Goal: Information Seeking & Learning: Learn about a topic

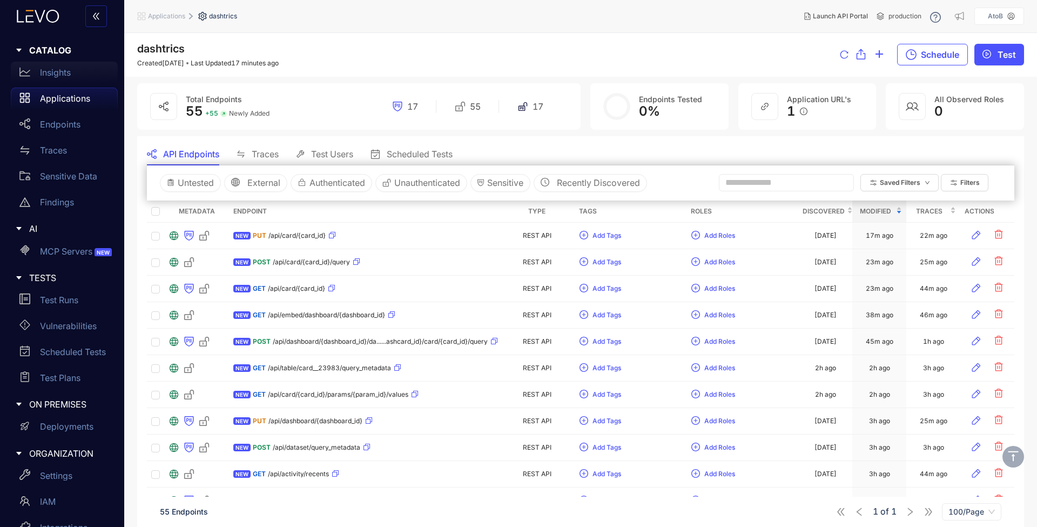
scroll to position [945, 0]
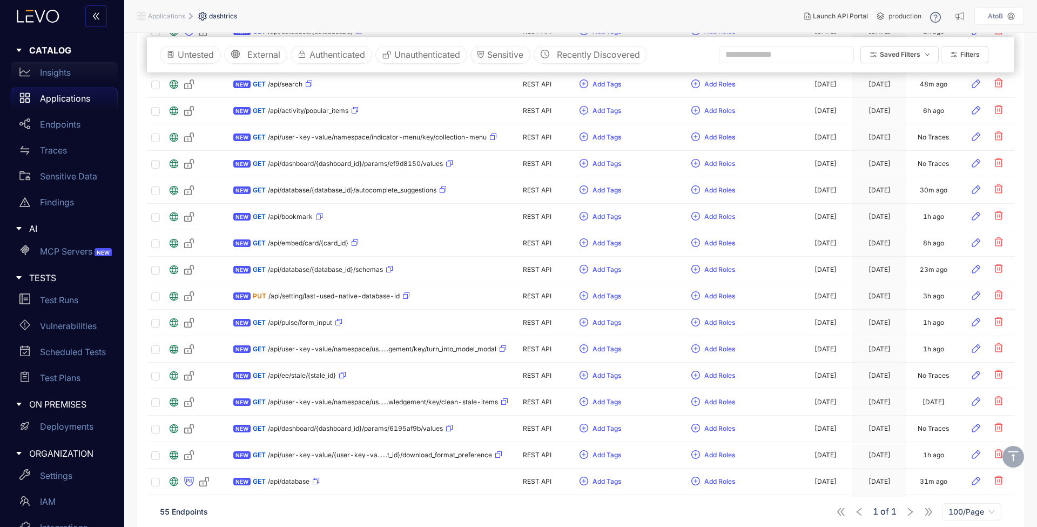
click at [61, 68] on p "Insights" at bounding box center [55, 73] width 31 height 10
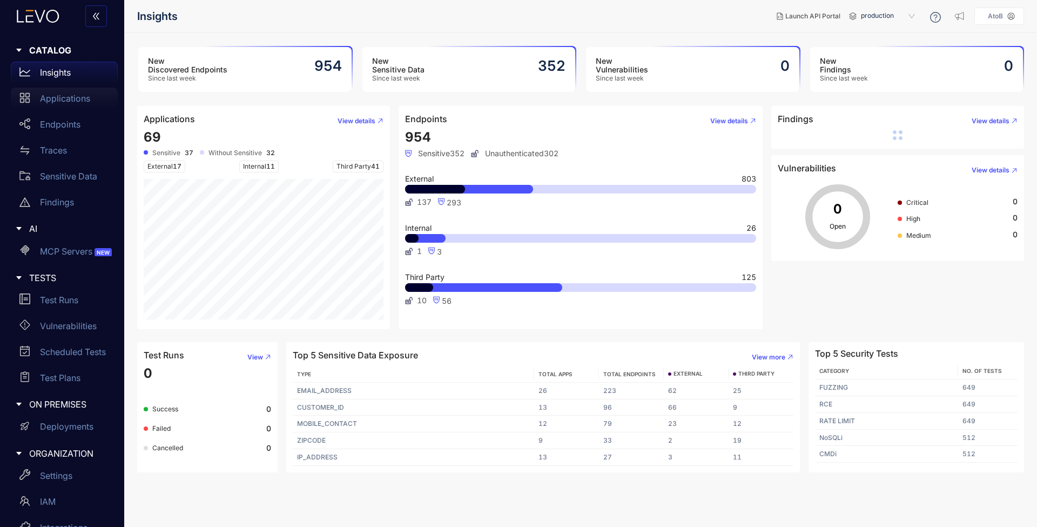
click at [79, 107] on div "Applications" at bounding box center [64, 99] width 107 height 22
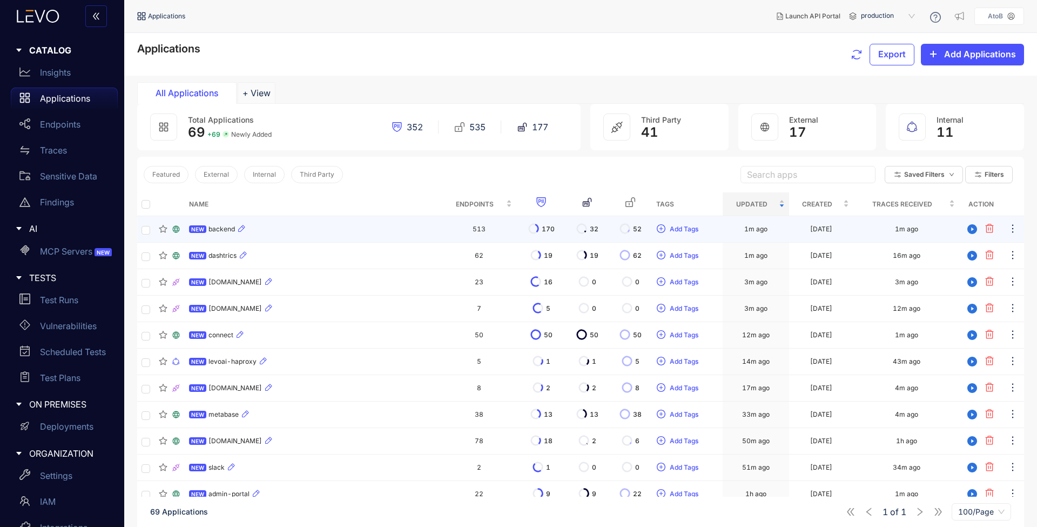
click at [220, 225] on span "backend" at bounding box center [222, 229] width 26 height 8
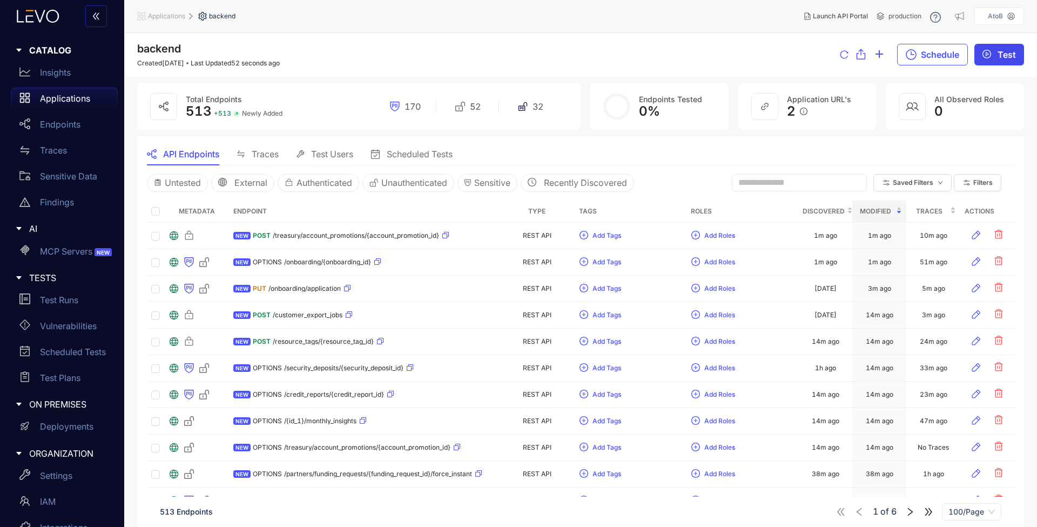
click at [1008, 48] on button "Test" at bounding box center [999, 55] width 50 height 22
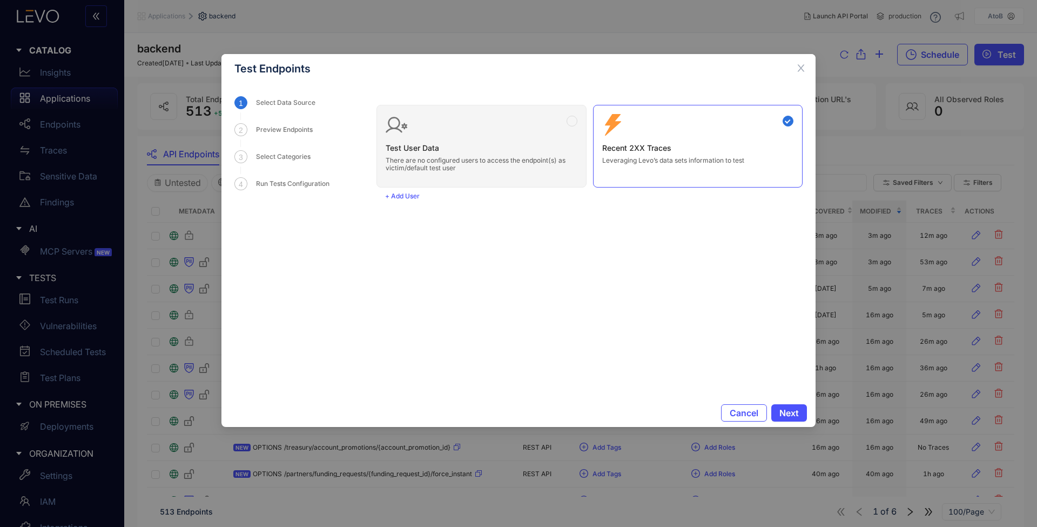
click at [458, 150] on div "Test User Data There are no configured users to access the endpoint(s) as victi…" at bounding box center [589, 141] width 426 height 91
click at [575, 120] on div "Test User Data There are no configured users to access the endpoint(s) as victi…" at bounding box center [589, 141] width 426 height 91
drag, startPoint x: 734, startPoint y: 124, endPoint x: 739, endPoint y: 126, distance: 5.8
click at [738, 125] on div "Zero Config Recent 2XX Traces Leveraging Levo’s data sets information to test" at bounding box center [698, 139] width 192 height 50
click at [782, 371] on form "Test User Data There are no configured users to access the endpoint(s) as victi…" at bounding box center [589, 241] width 426 height 290
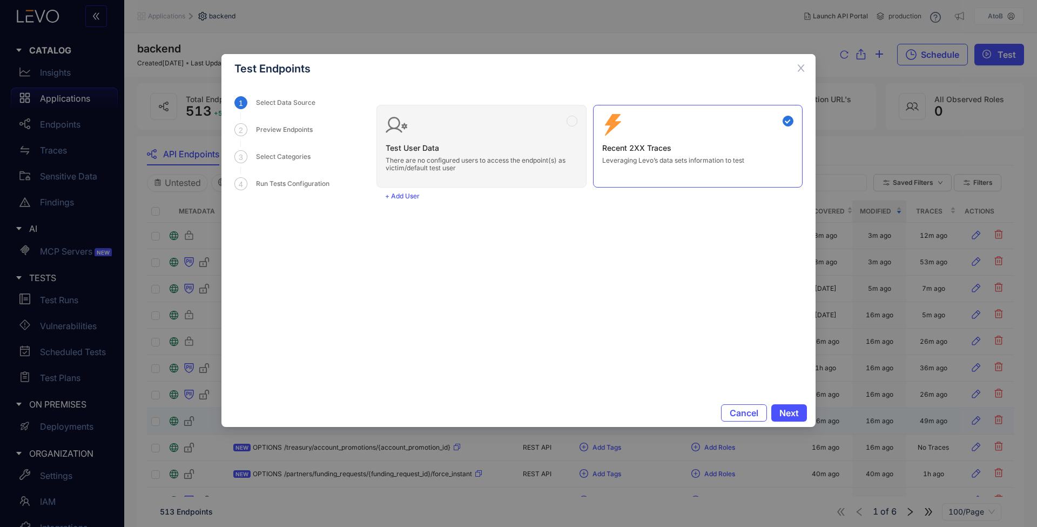
click at [743, 412] on span "Cancel" at bounding box center [744, 413] width 29 height 10
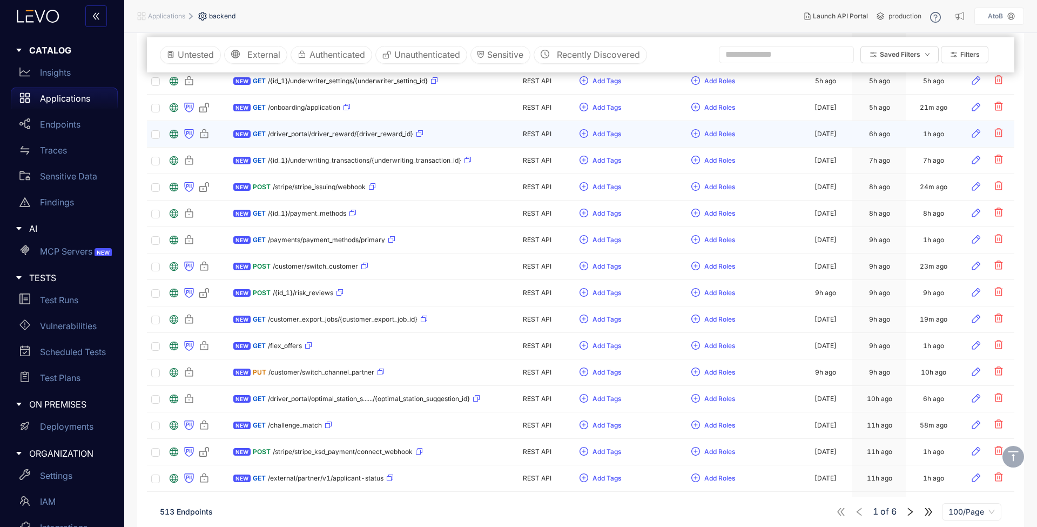
scroll to position [1295, 0]
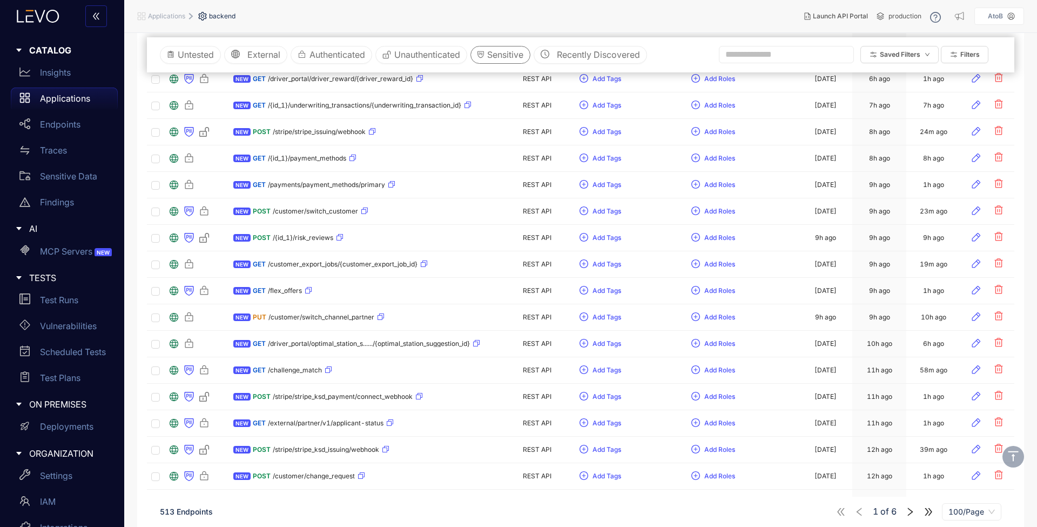
click at [491, 51] on span "Sensitive" at bounding box center [505, 55] width 36 height 10
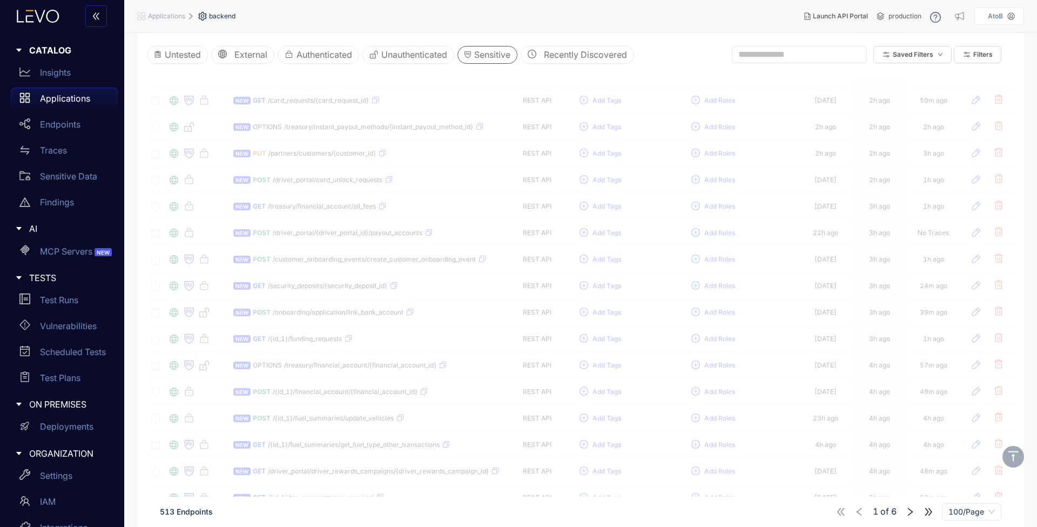
scroll to position [0, 0]
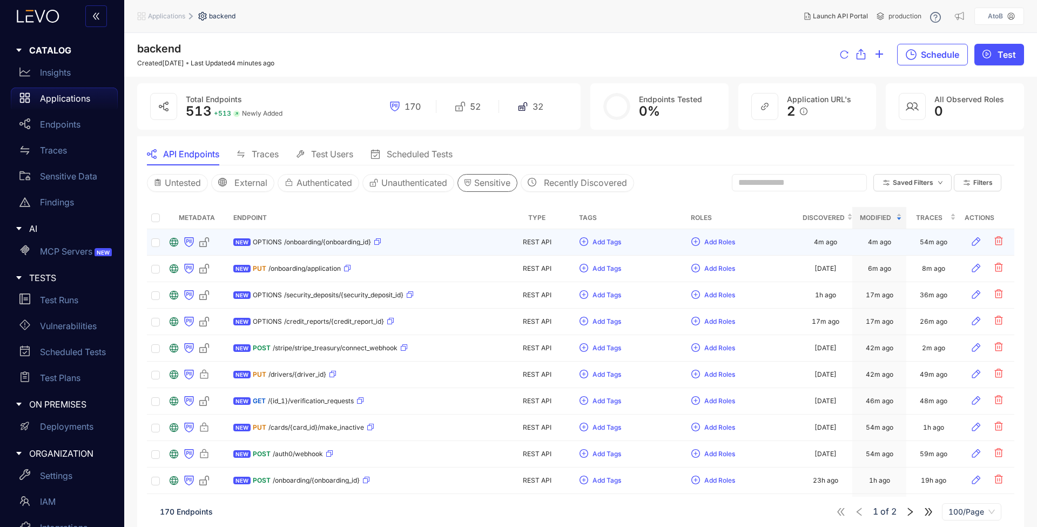
click at [250, 239] on span "NEW" at bounding box center [241, 242] width 17 height 8
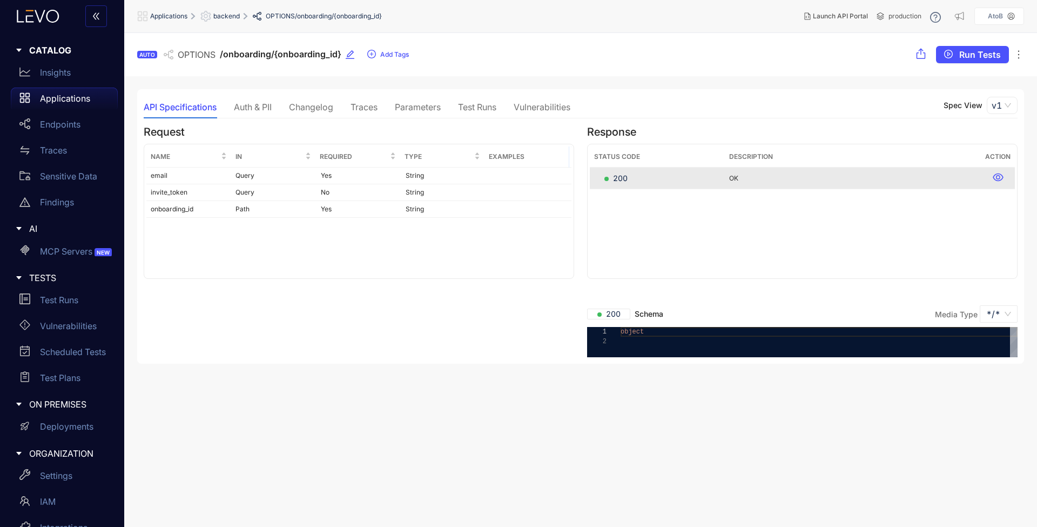
click at [236, 106] on div "Auth & PII" at bounding box center [253, 107] width 38 height 10
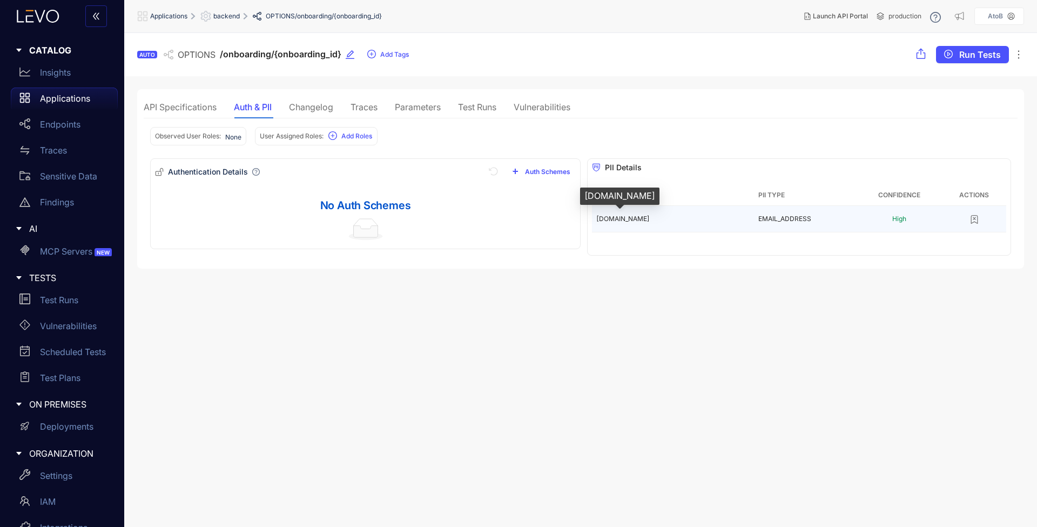
click at [650, 214] on span "[DOMAIN_NAME]" at bounding box center [622, 218] width 53 height 8
click at [633, 274] on section "AUTO OPTIONS /onboarding/{onboarding_id} Add Tags Run Tests API Specifications …" at bounding box center [580, 280] width 913 height 494
click at [302, 106] on div "Changelog" at bounding box center [311, 107] width 44 height 10
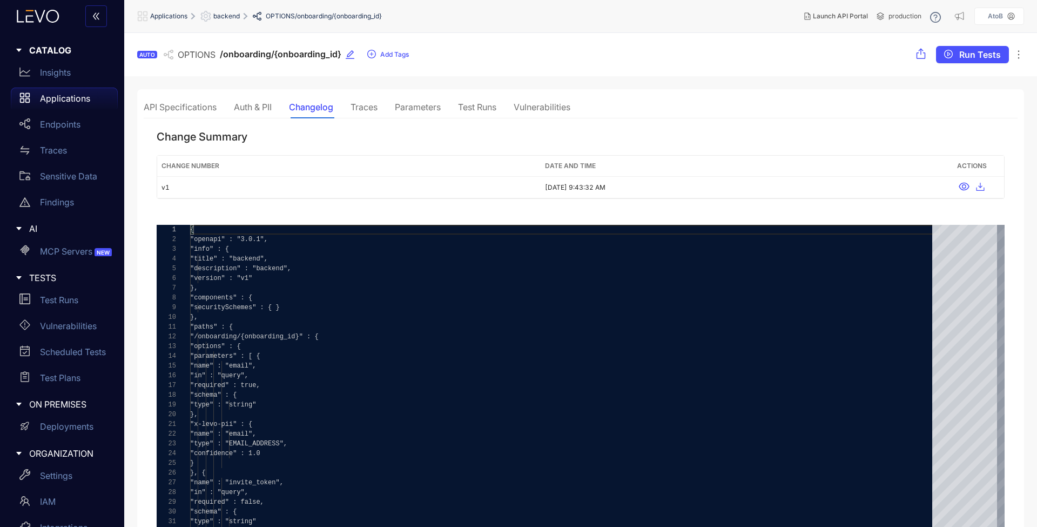
click at [380, 112] on div "API Specifications Auth & PII Changelog Traces Parameters Test Runs Vulnerabili…" at bounding box center [357, 107] width 427 height 23
click at [368, 104] on div "Traces" at bounding box center [364, 107] width 27 height 10
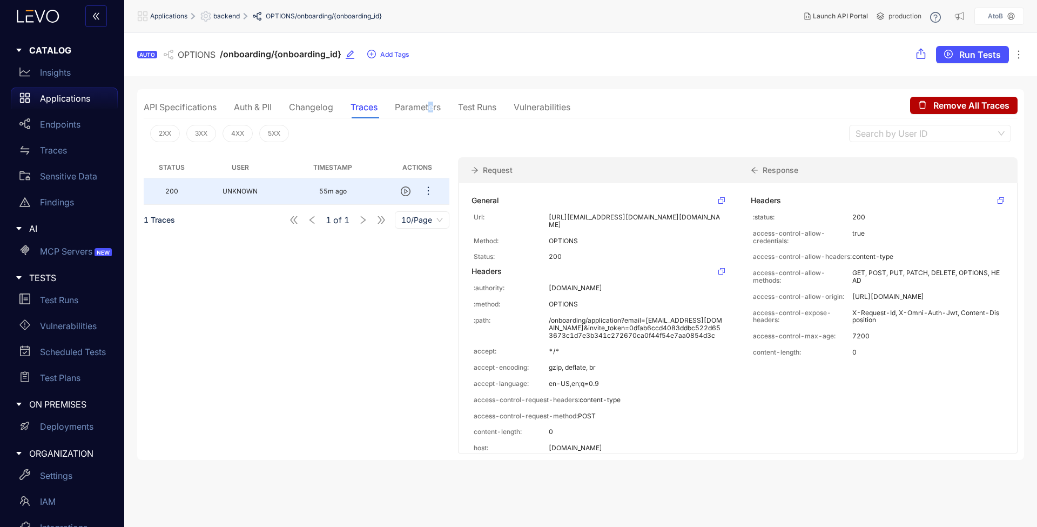
click at [432, 107] on div "Parameters" at bounding box center [418, 107] width 46 height 10
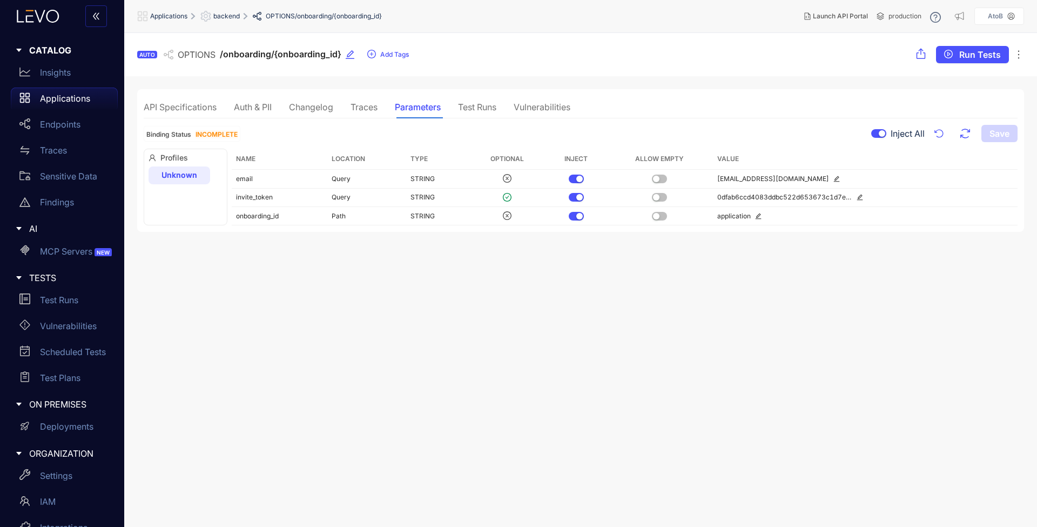
click at [400, 332] on section "AUTO OPTIONS /onboarding/{onboarding_id} Add Tags Run Tests API Specifications …" at bounding box center [580, 280] width 913 height 494
click at [477, 110] on div "Test Runs" at bounding box center [477, 107] width 38 height 10
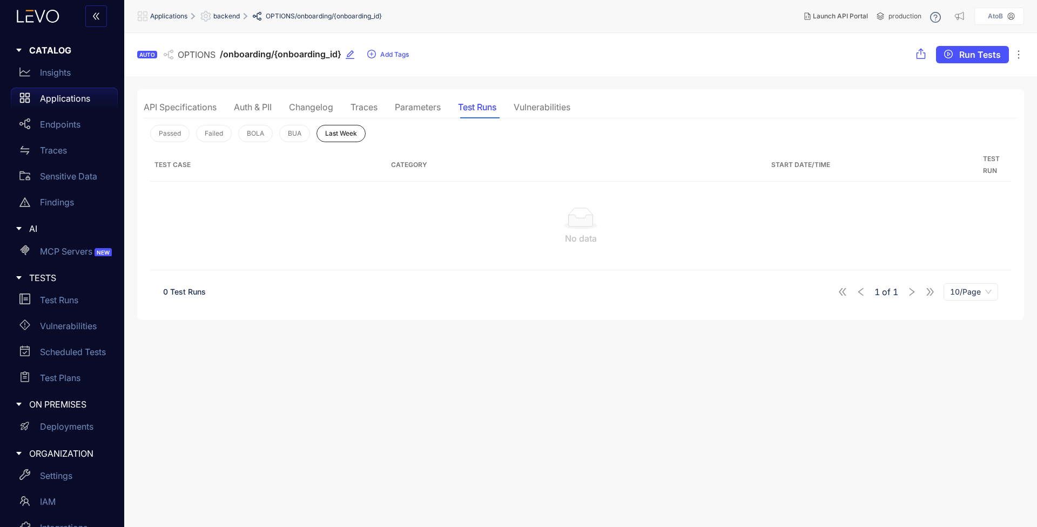
click at [534, 109] on div "Vulnerabilities" at bounding box center [542, 107] width 57 height 10
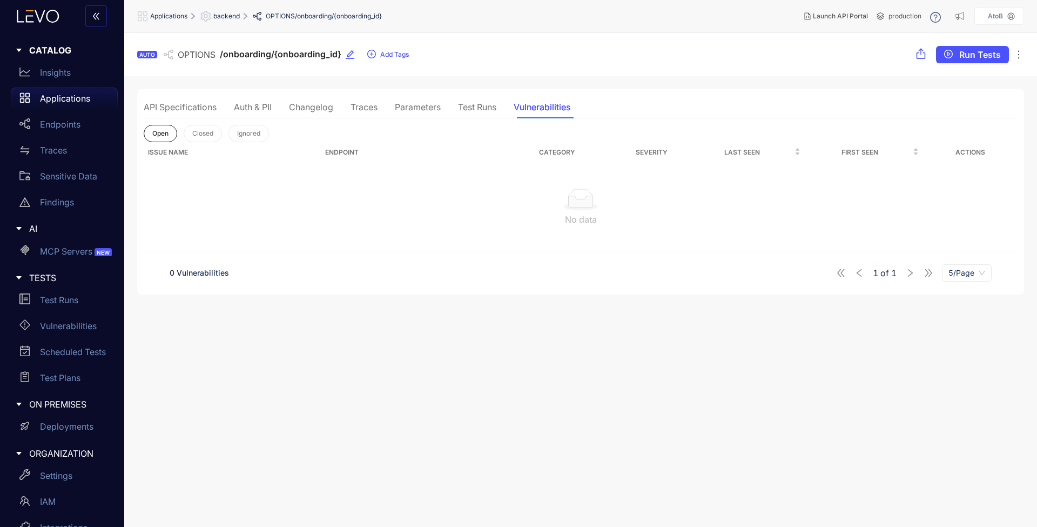
click at [197, 110] on div "API Specifications" at bounding box center [180, 107] width 73 height 10
